Goal: Information Seeking & Learning: Learn about a topic

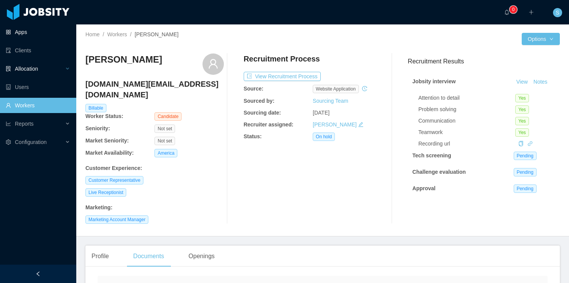
scroll to position [72, 0]
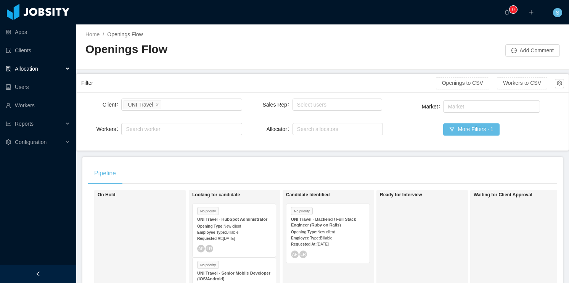
scroll to position [122, 0]
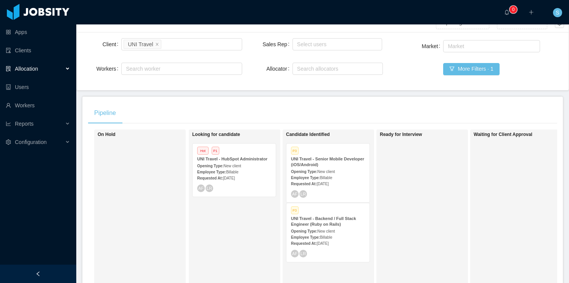
scroll to position [61, 0]
click at [346, 171] on div "Opening Type: New client" at bounding box center [328, 170] width 74 height 8
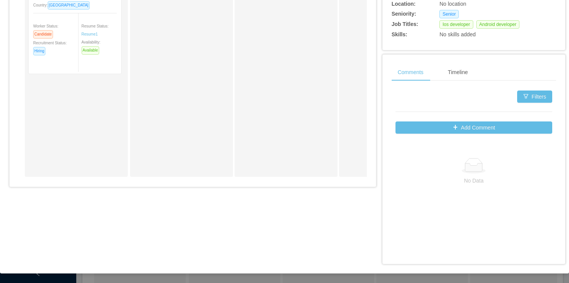
scroll to position [12, 0]
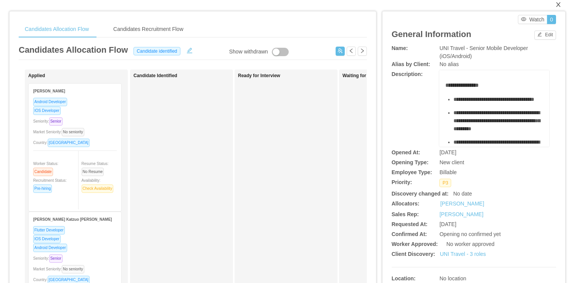
click at [555, 7] on icon "icon: close" at bounding box center [558, 5] width 6 height 6
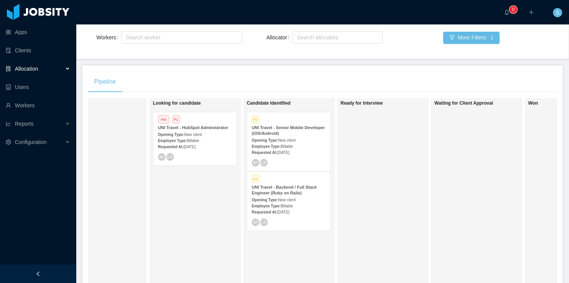
scroll to position [0, 38]
click at [307, 191] on div "UNI Travel - Backend / Full Stack Engineer (Ruby on Rails)" at bounding box center [290, 189] width 74 height 11
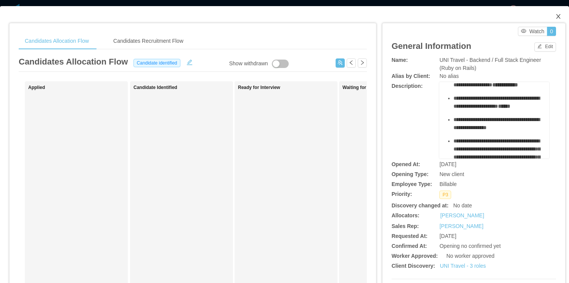
click at [555, 14] on icon "icon: close" at bounding box center [558, 16] width 6 height 6
